Goal: Task Accomplishment & Management: Complete application form

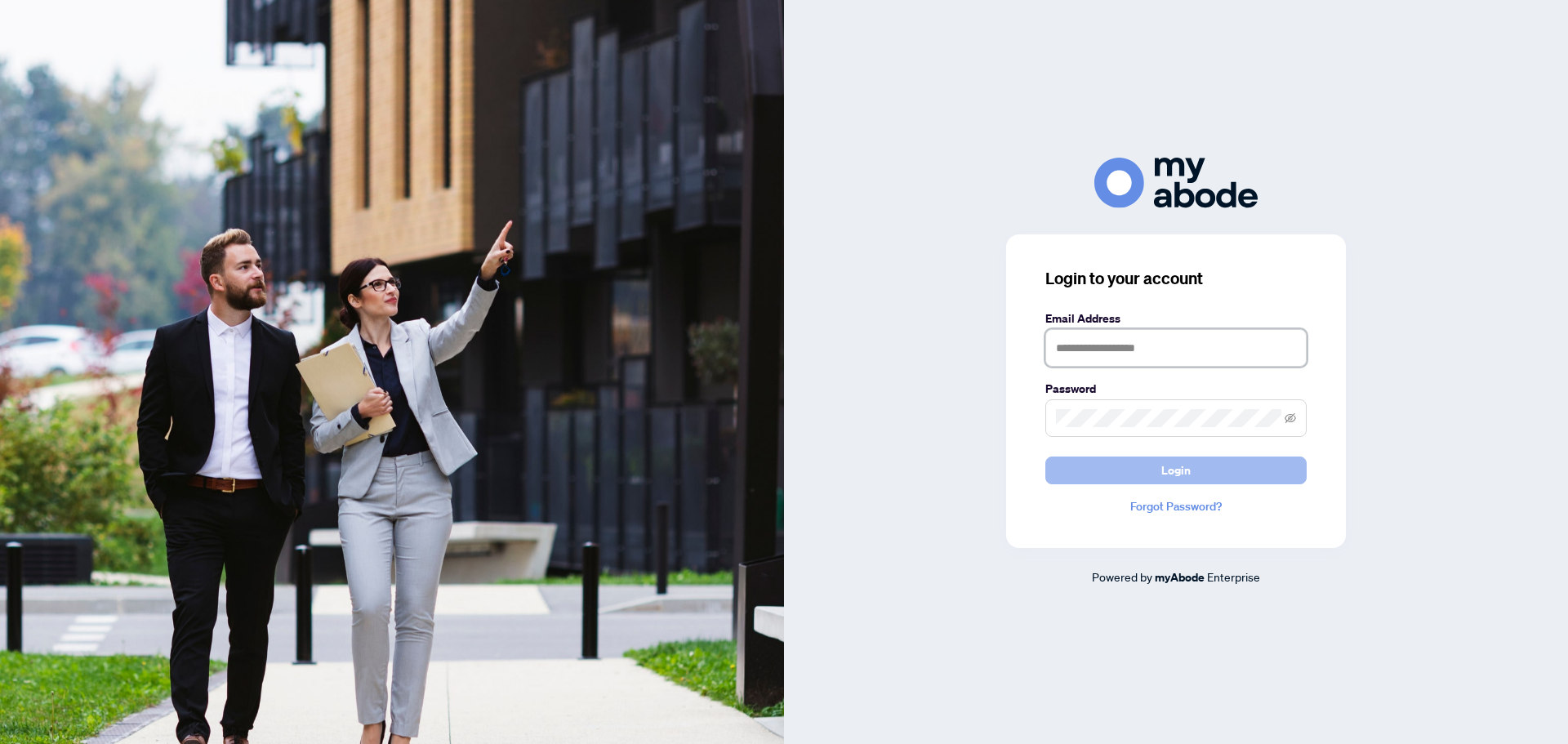
type input "**********"
click at [1204, 466] on button "Login" at bounding box center [1175, 470] width 261 height 28
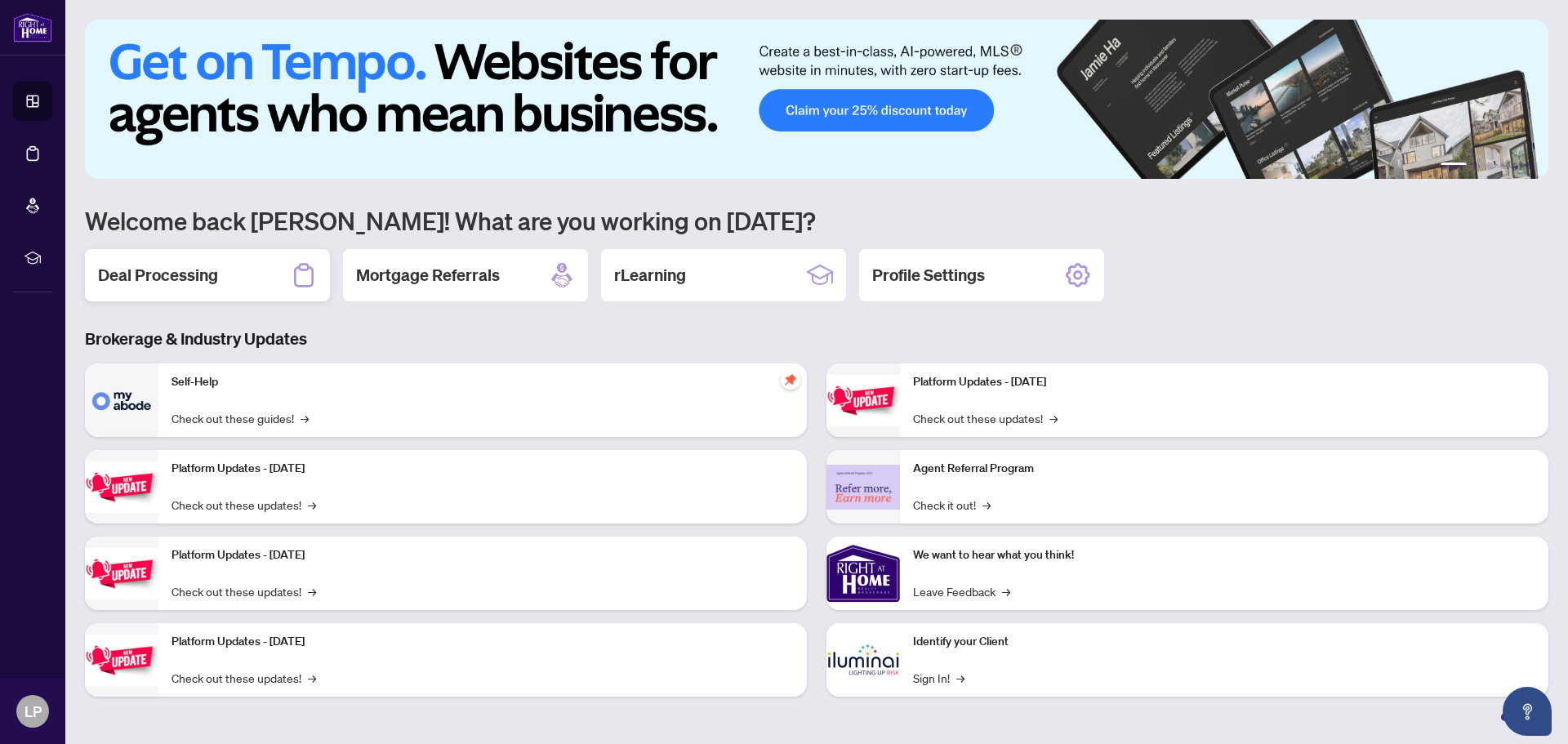
click at [121, 274] on h2 "Deal Processing" at bounding box center [158, 275] width 120 height 23
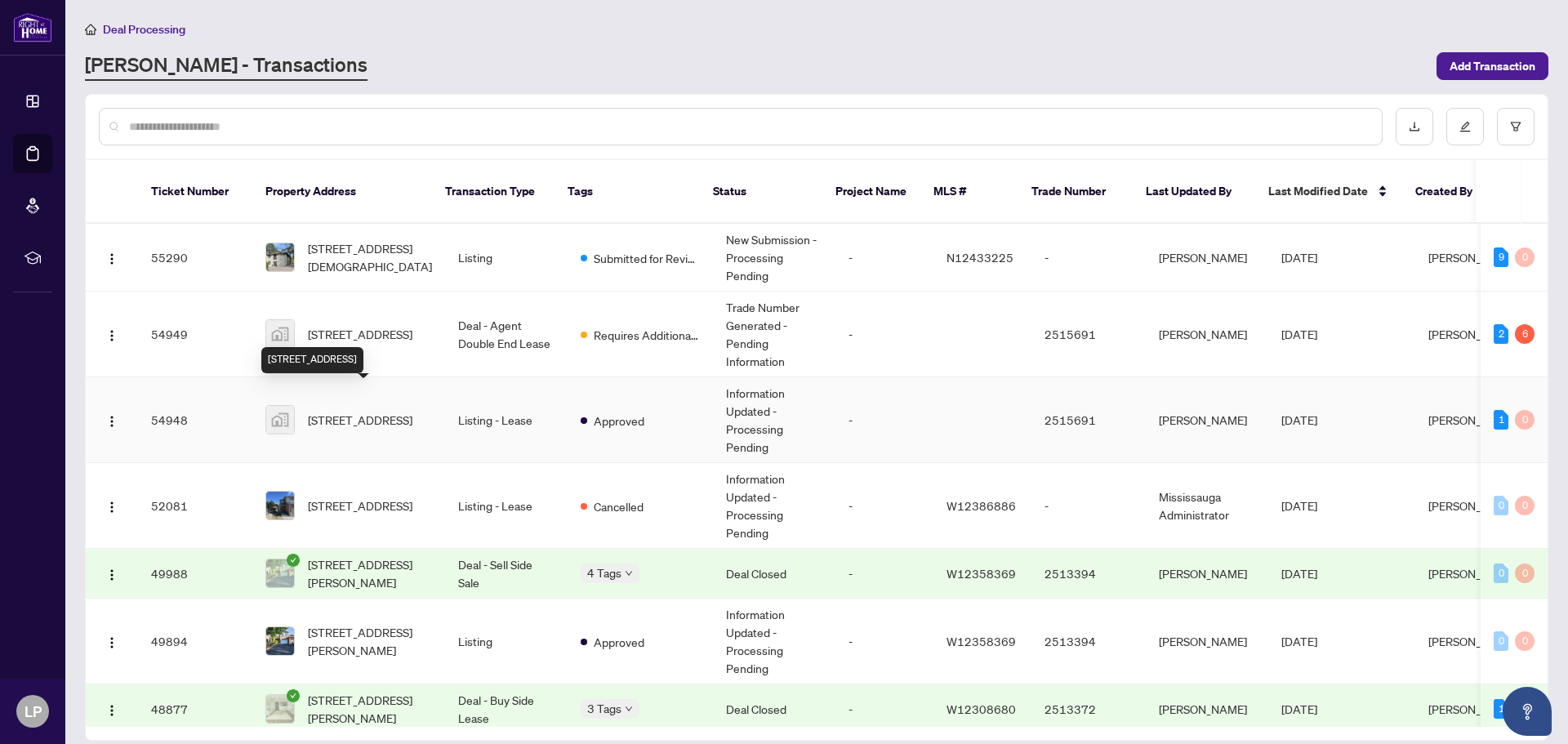
click at [375, 411] on span "53-3125 Fifth Line West, Mississauga, ON, Canada" at bounding box center [360, 420] width 105 height 18
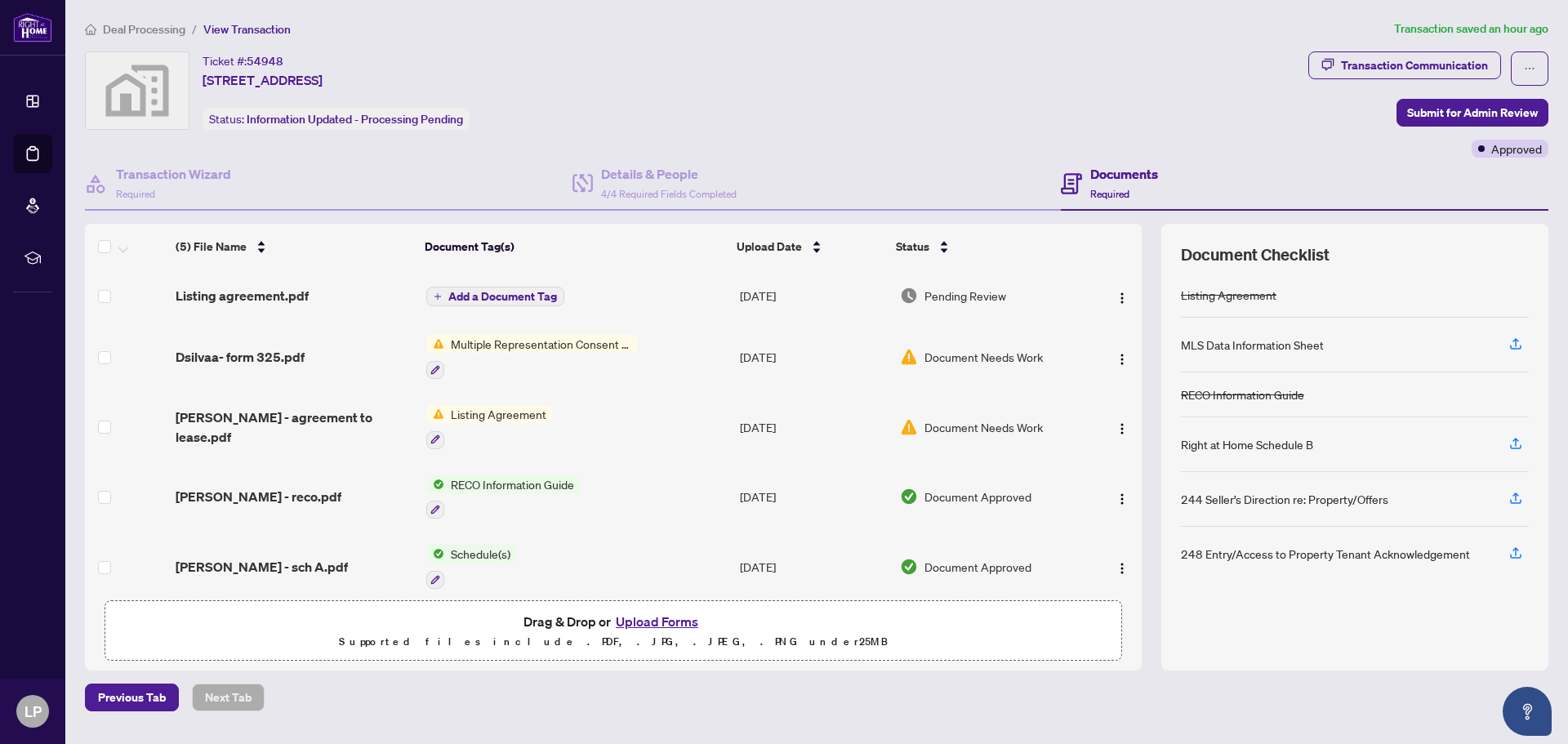
click at [653, 622] on button "Upload Forms" at bounding box center [657, 622] width 92 height 21
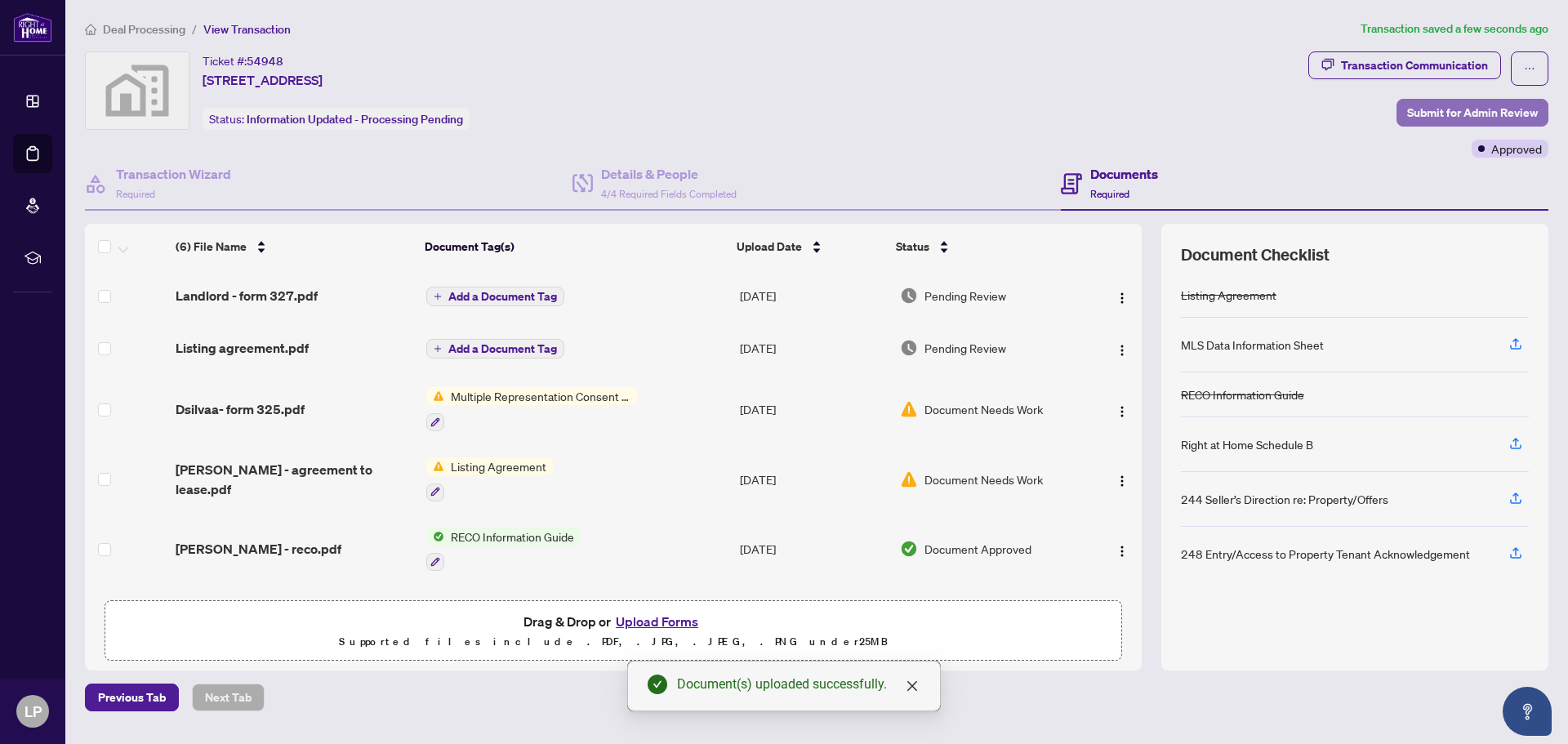
click at [1461, 102] on span "Submit for Admin Review" at bounding box center [1473, 113] width 131 height 26
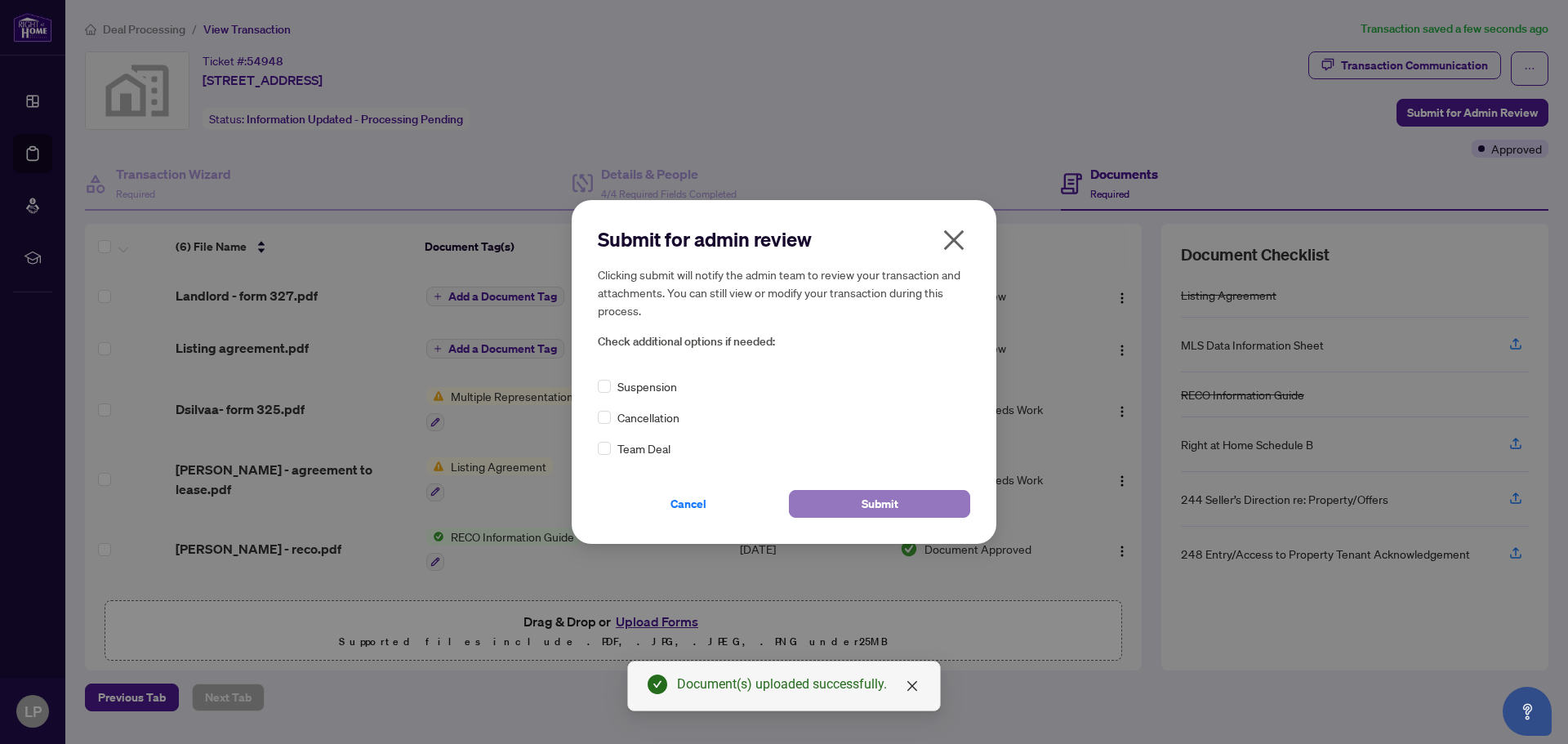
click at [869, 506] on span "Submit" at bounding box center [880, 503] width 37 height 26
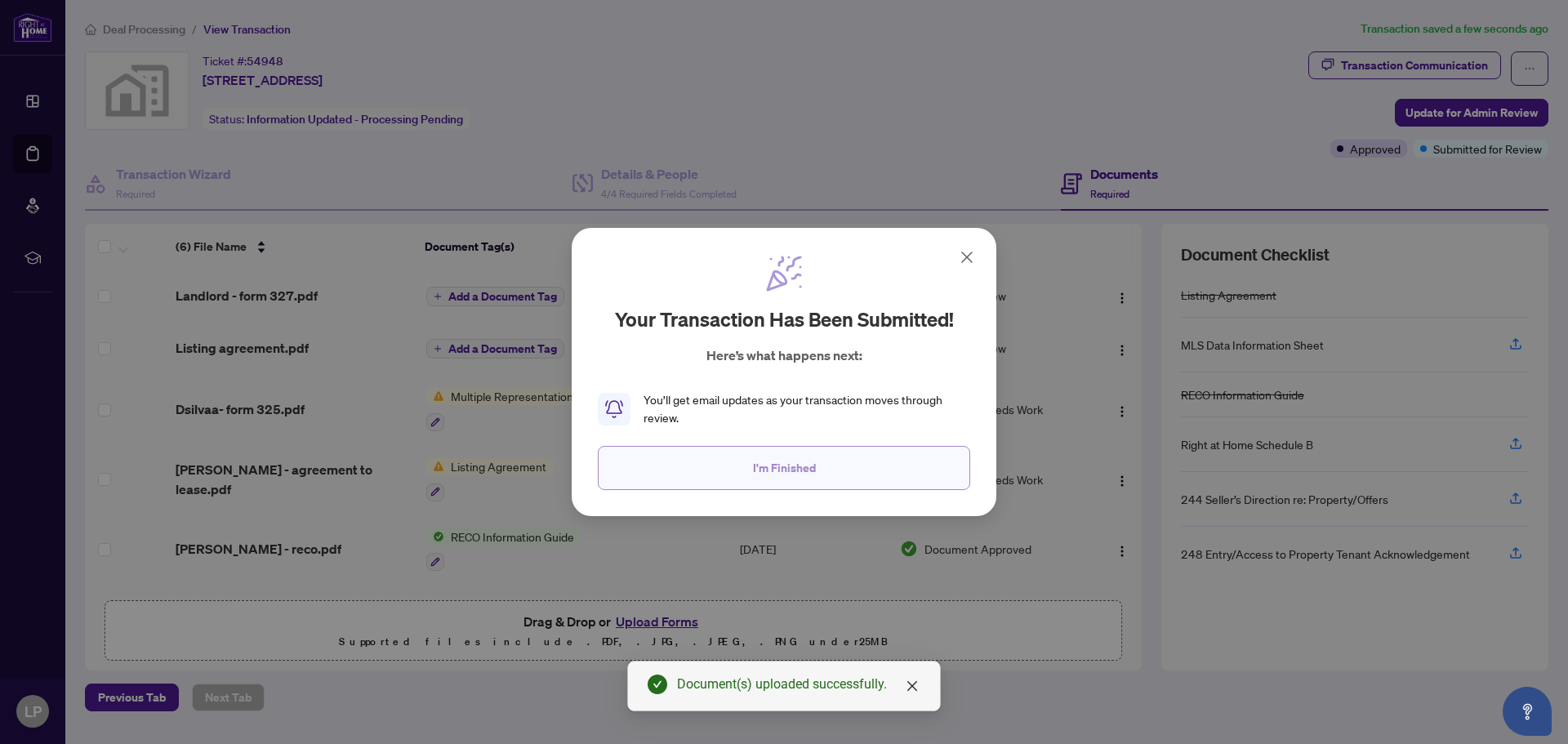
click at [784, 466] on span "I'm Finished" at bounding box center [784, 468] width 63 height 26
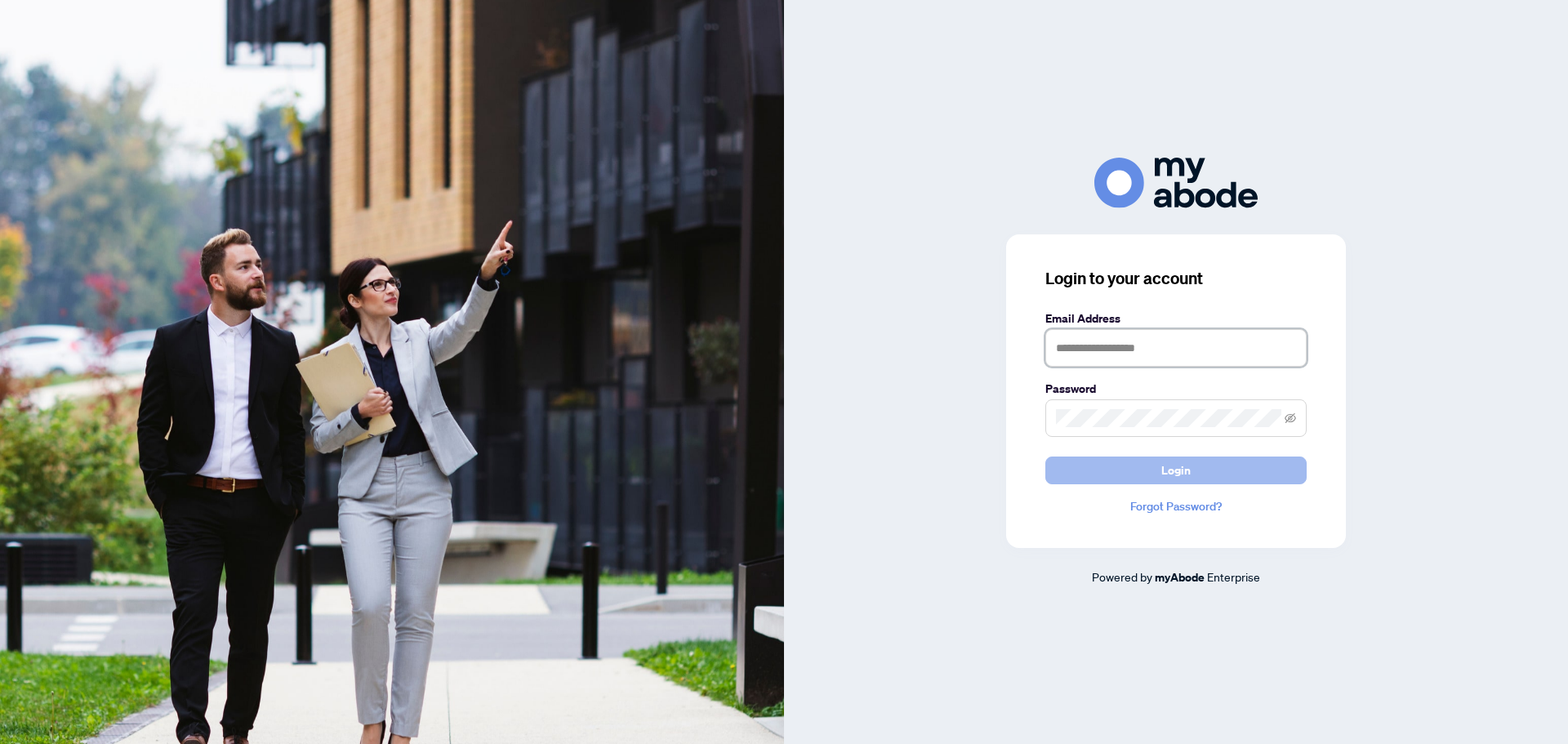
type input "**********"
click at [1171, 473] on span "Login" at bounding box center [1175, 470] width 30 height 26
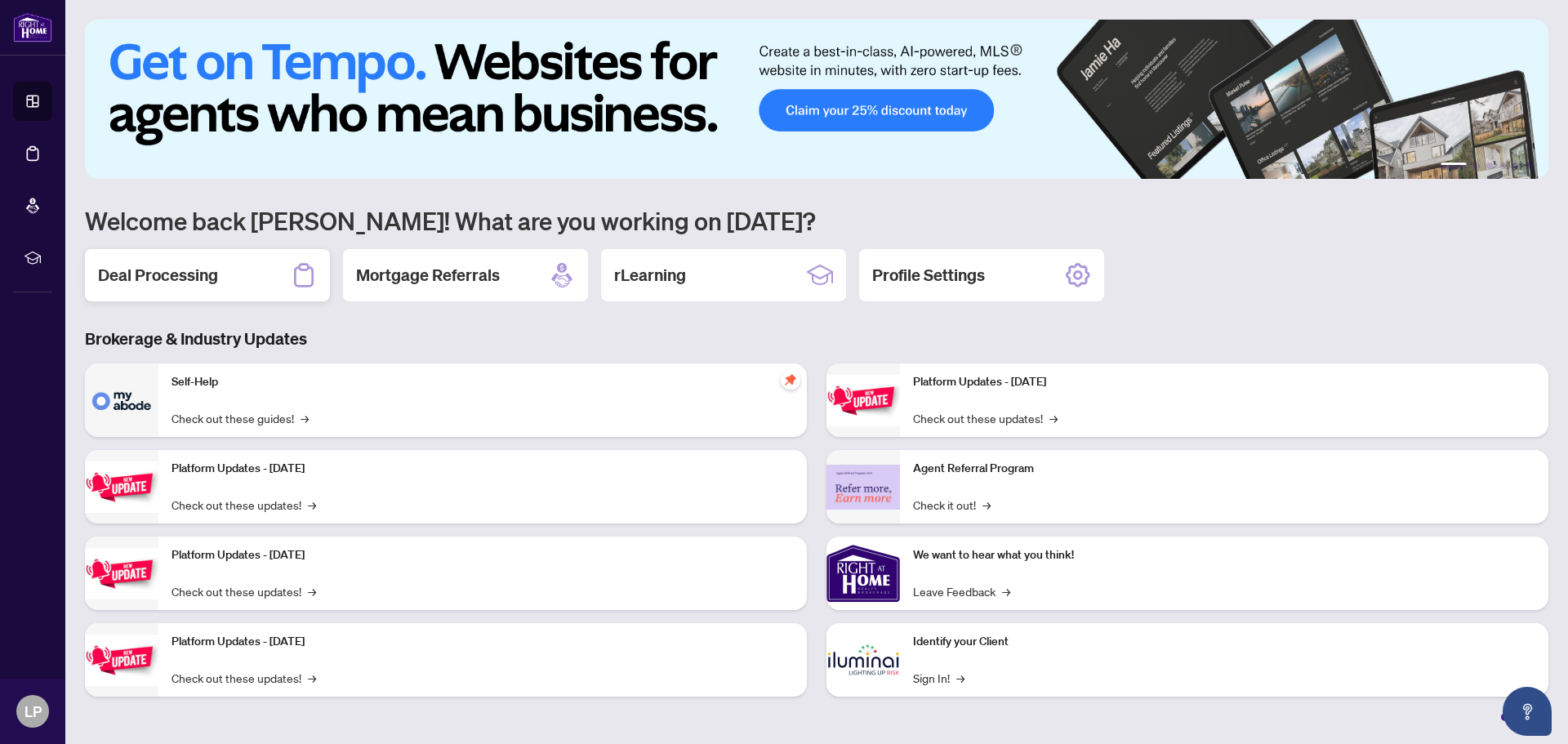
click at [177, 287] on h2 "Deal Processing" at bounding box center [158, 275] width 120 height 23
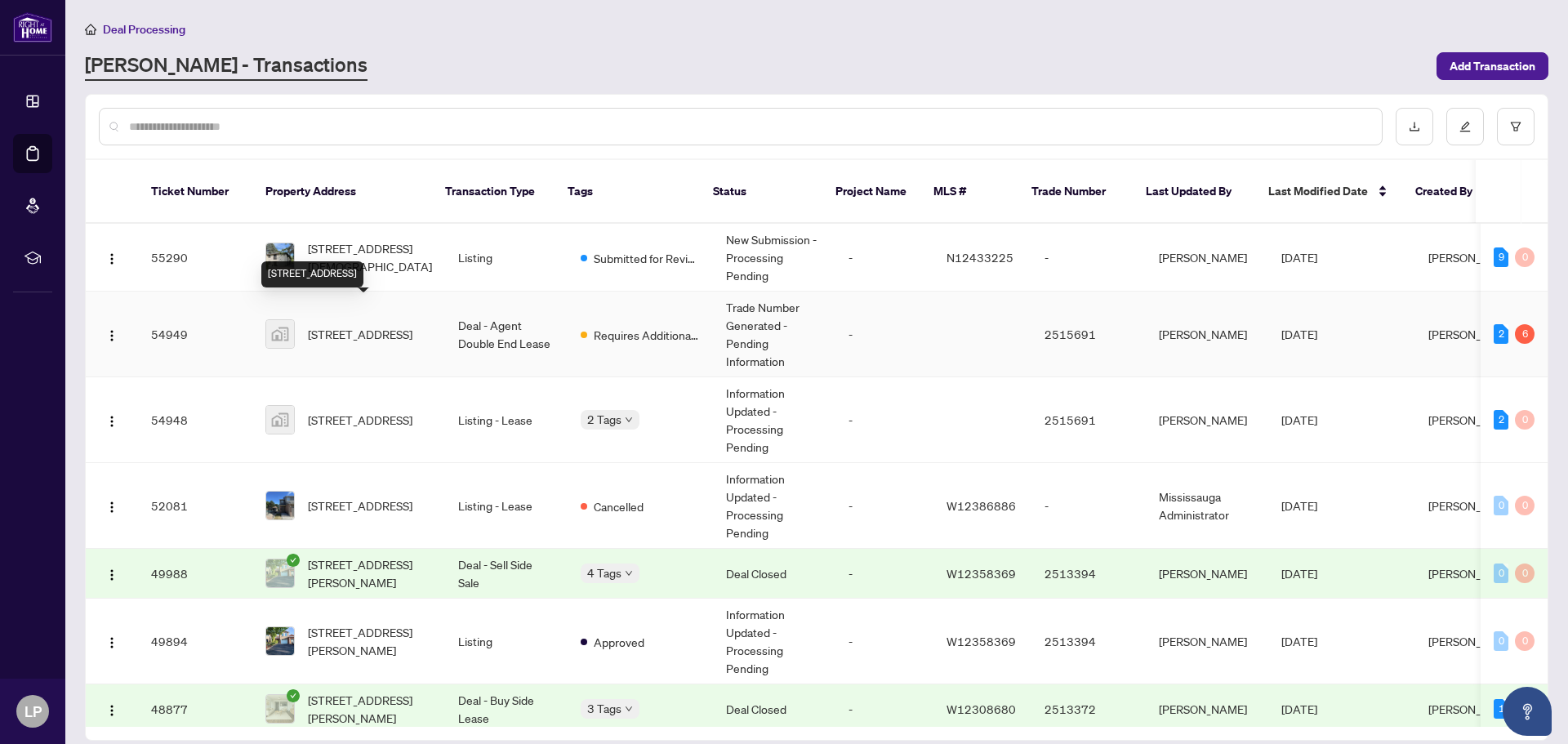
click at [364, 325] on span "53-3125 Fifth Line West, Mississauga, ON, Canada" at bounding box center [360, 334] width 105 height 18
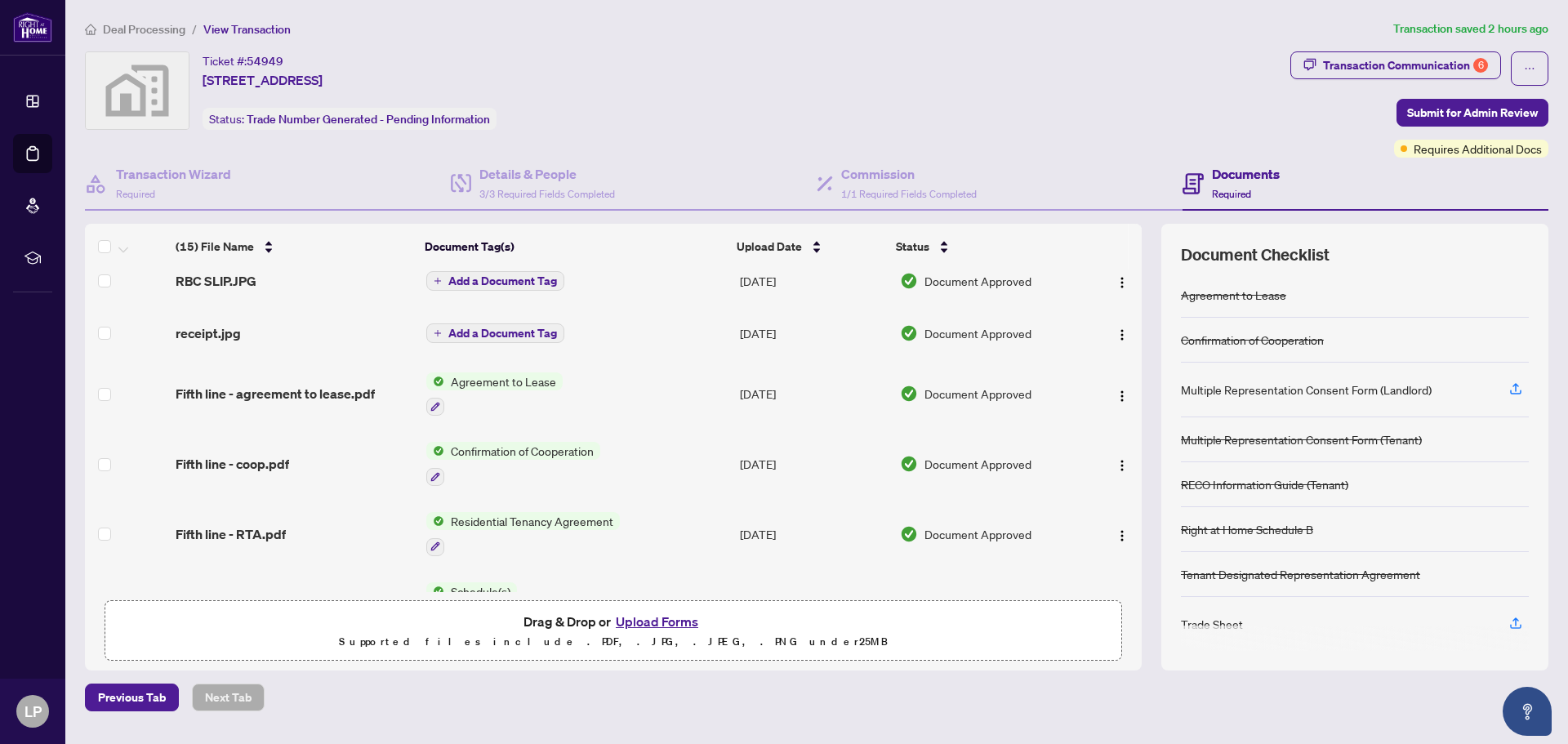
scroll to position [326, 0]
click at [653, 618] on button "Upload Forms" at bounding box center [657, 622] width 92 height 21
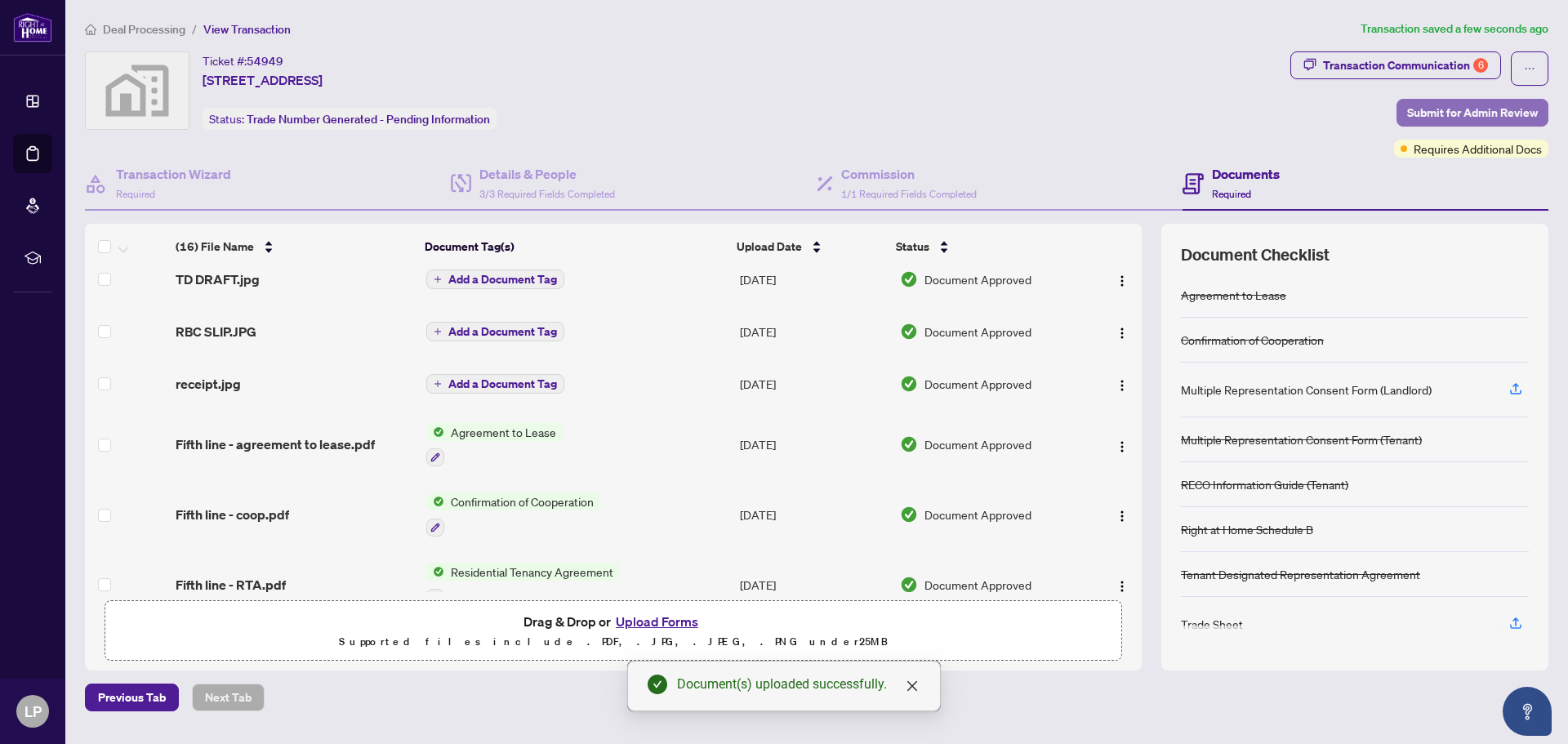
click at [1485, 114] on span "Submit for Admin Review" at bounding box center [1473, 113] width 131 height 26
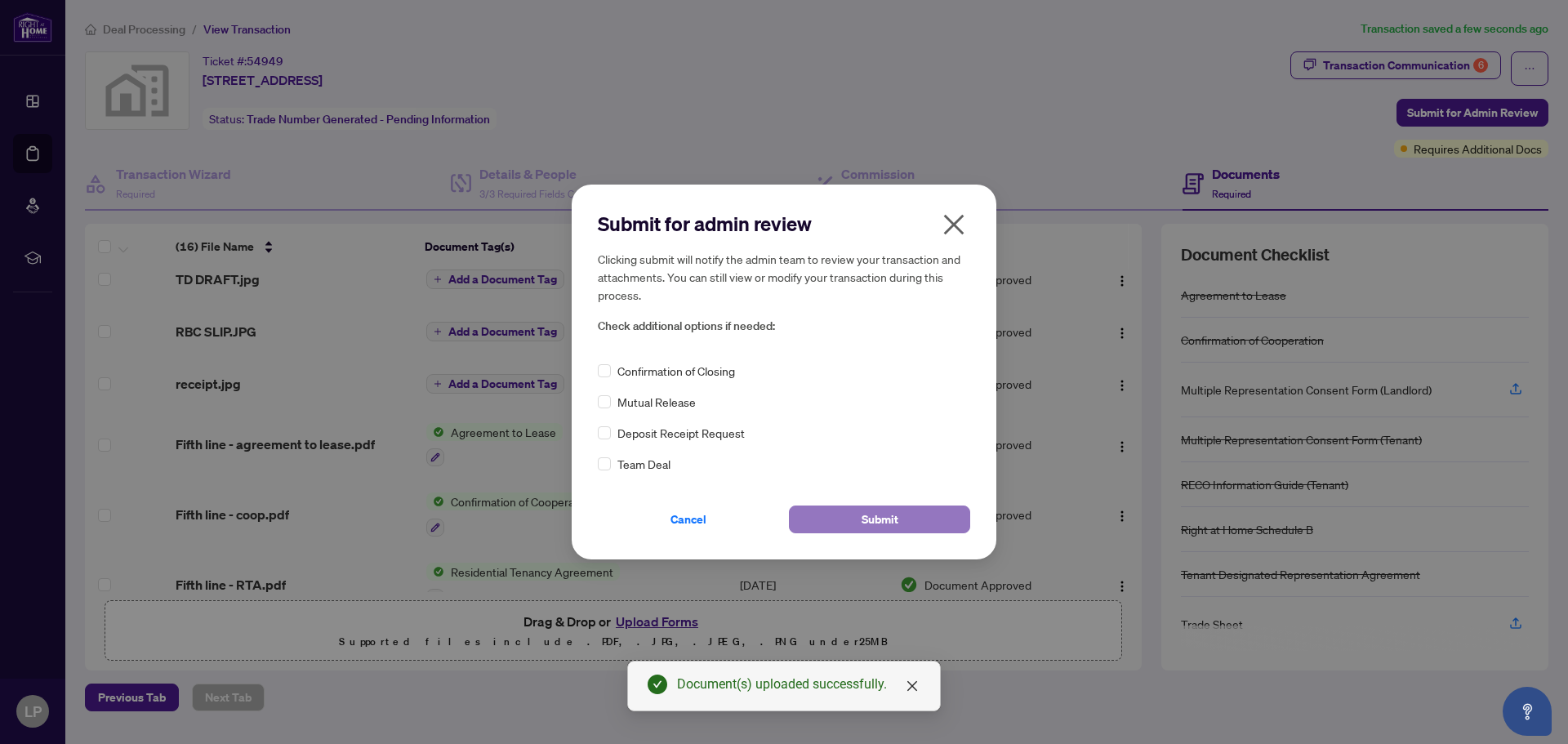
click at [857, 521] on button "Submit" at bounding box center [880, 519] width 181 height 28
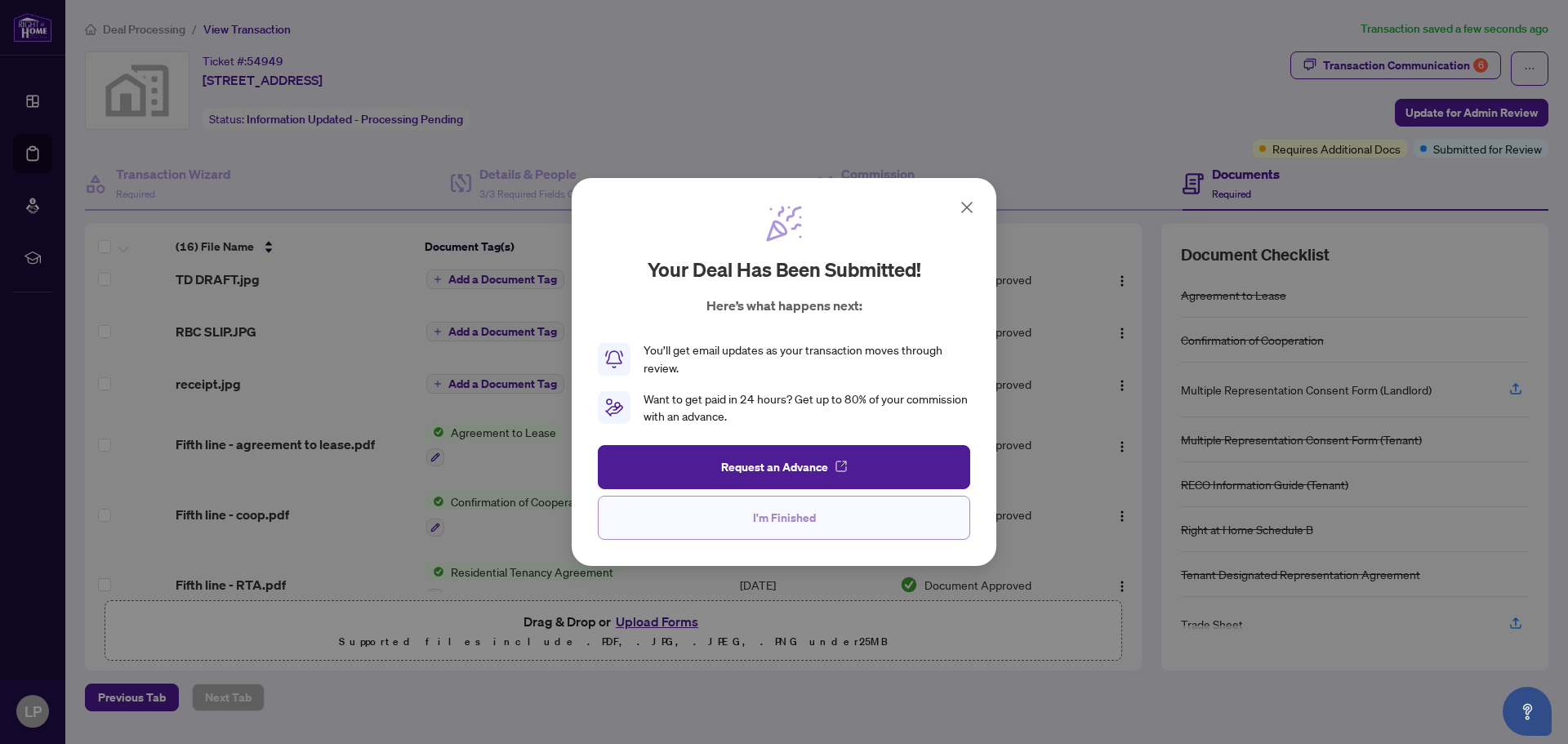
click at [796, 526] on span "I'm Finished" at bounding box center [784, 517] width 63 height 26
